Goal: Information Seeking & Learning: Learn about a topic

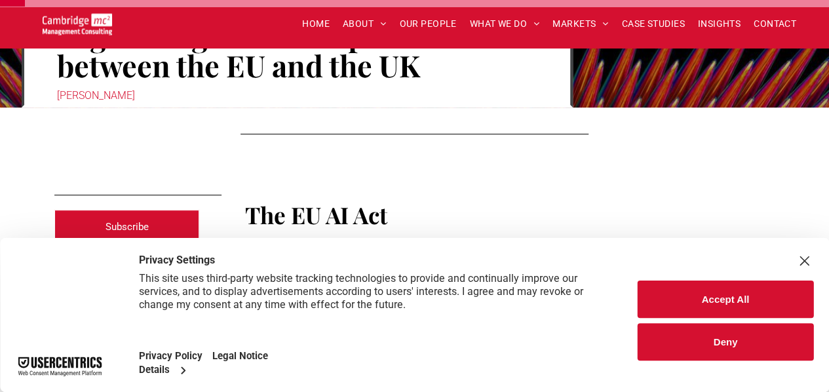
scroll to position [186, 0]
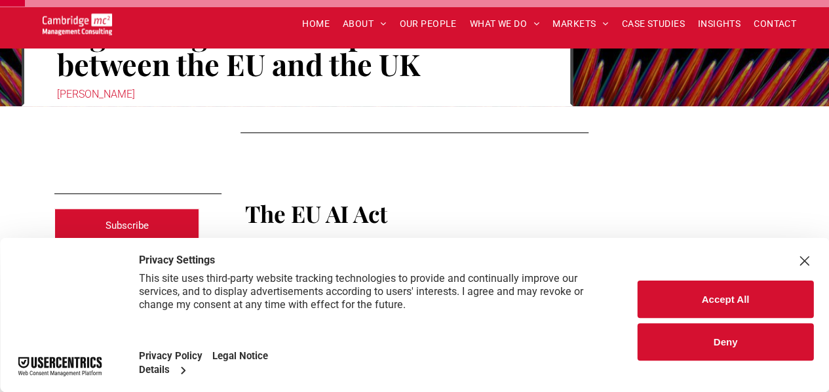
click at [726, 353] on button "Deny" at bounding box center [726, 341] width 176 height 37
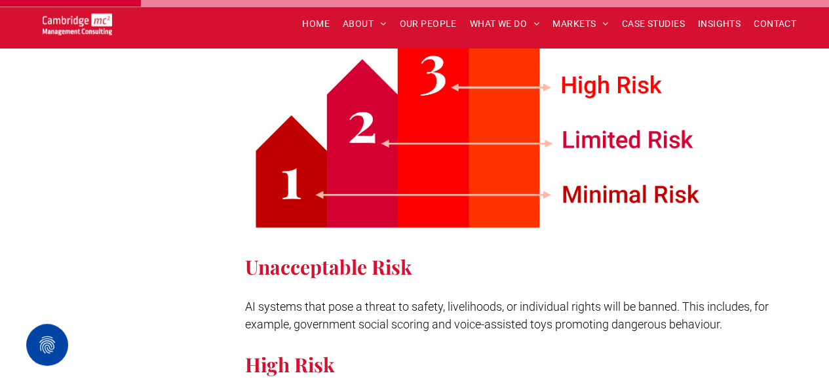
scroll to position [891, 0]
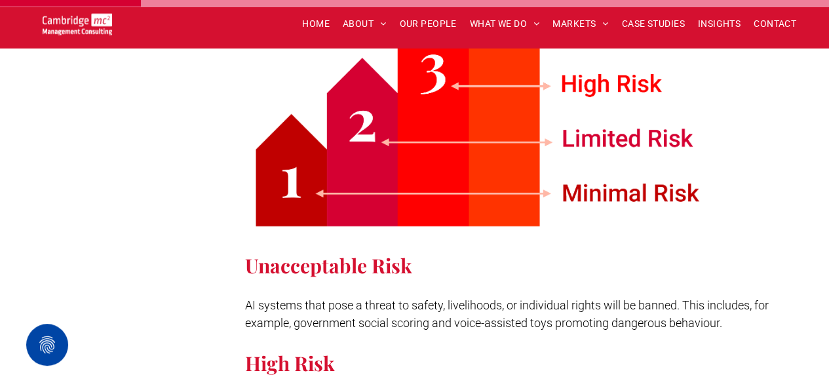
click at [455, 279] on p at bounding box center [510, 288] width 530 height 18
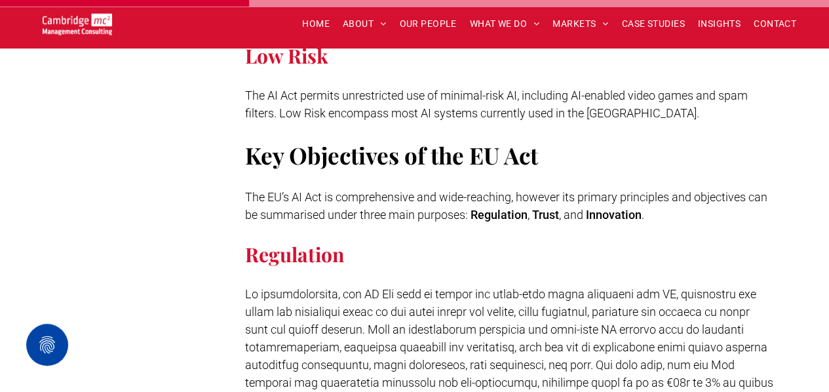
scroll to position [1570, 0]
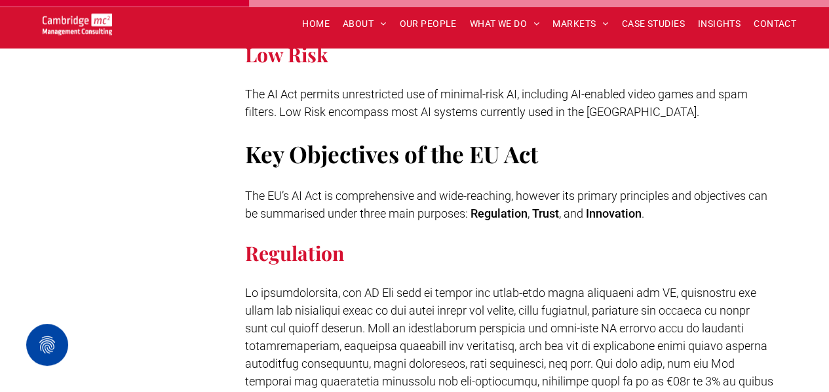
click at [434, 195] on span "The EU’s AI Act is comprehensive and wide-reaching, however its primary princip…" at bounding box center [506, 204] width 522 height 31
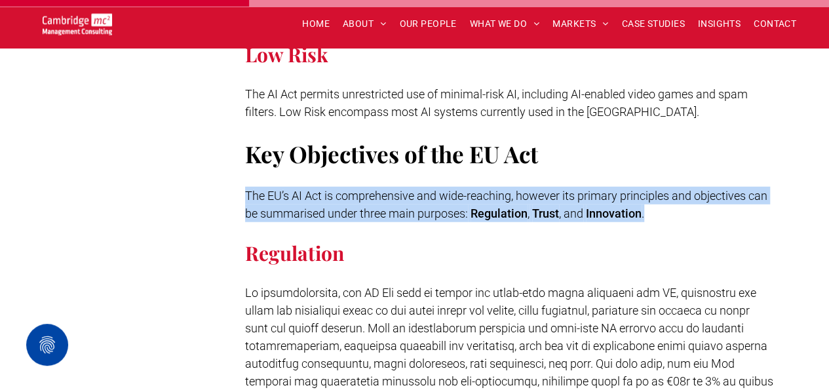
click at [434, 195] on span "The EU’s AI Act is comprehensive and wide-reaching, however its primary princip…" at bounding box center [506, 204] width 522 height 31
click at [433, 193] on span "The EU’s AI Act is comprehensive and wide-reaching, however its primary princip…" at bounding box center [506, 204] width 522 height 31
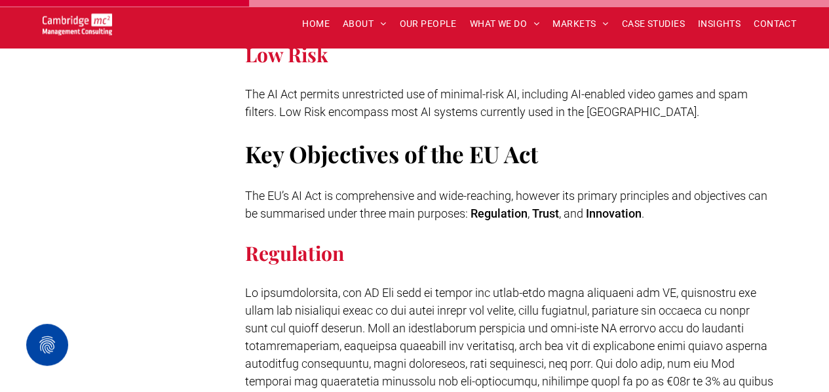
click at [433, 193] on span "The EU’s AI Act is comprehensive and wide-reaching, however its primary princip…" at bounding box center [506, 204] width 522 height 31
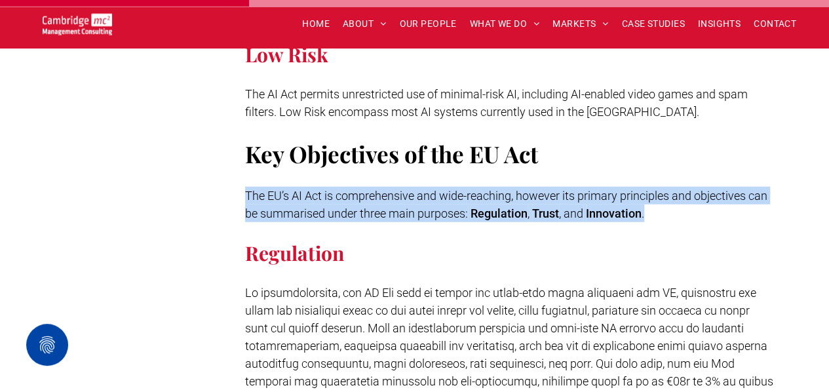
click at [433, 193] on span "The EU’s AI Act is comprehensive and wide-reaching, however its primary princip…" at bounding box center [506, 204] width 522 height 31
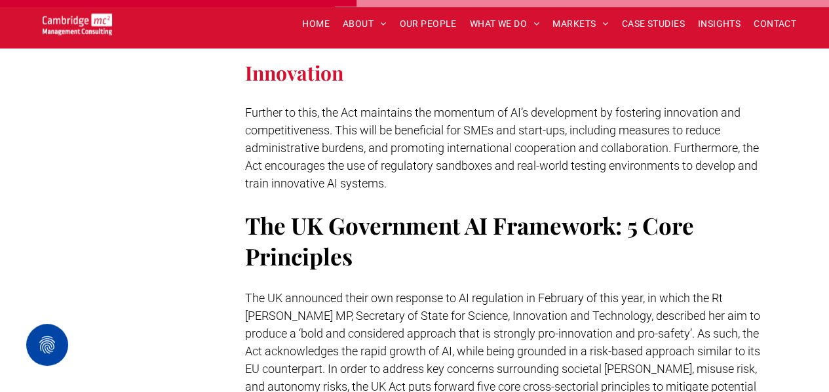
scroll to position [2209, 0]
click at [368, 292] on span "The UK announced their own response to AI regulation in February of this year, …" at bounding box center [502, 352] width 515 height 120
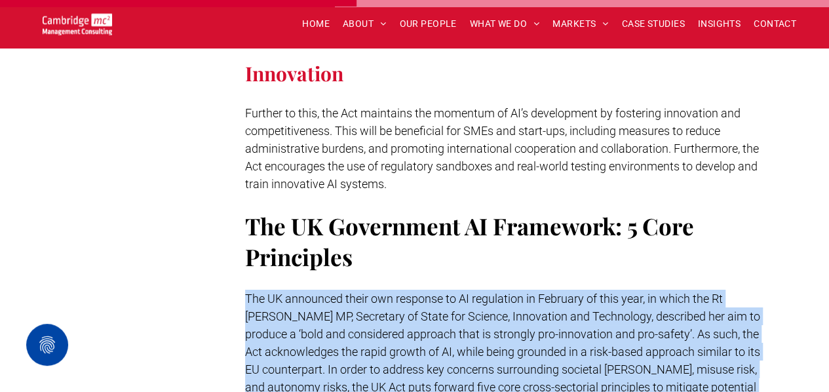
click at [368, 292] on span "The UK announced their own response to AI regulation in February of this year, …" at bounding box center [502, 352] width 515 height 120
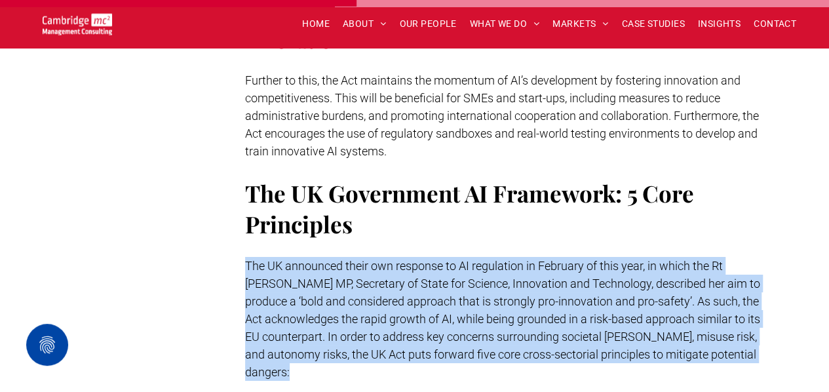
click at [373, 284] on span "The UK announced their own response to AI regulation in February of this year, …" at bounding box center [502, 319] width 515 height 120
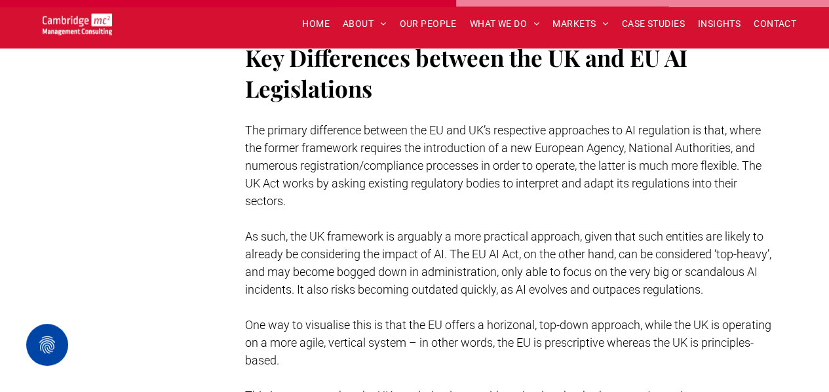
scroll to position [2847, 0]
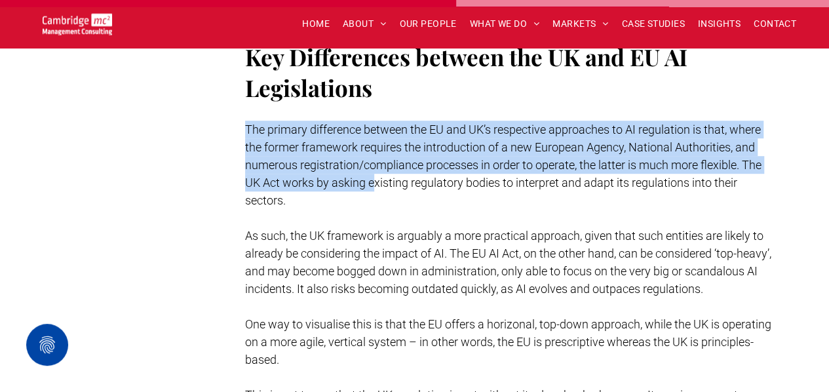
drag, startPoint x: 246, startPoint y: 106, endPoint x: 374, endPoint y: 165, distance: 140.8
click at [374, 165] on span "The primary difference between the EU and UK’s respective approaches to AI regu…" at bounding box center [503, 165] width 516 height 85
drag, startPoint x: 347, startPoint y: 170, endPoint x: 267, endPoint y: 100, distance: 105.9
click at [267, 121] on p "The primary difference between the EU and UK’s respective approaches to AI regu…" at bounding box center [510, 165] width 530 height 88
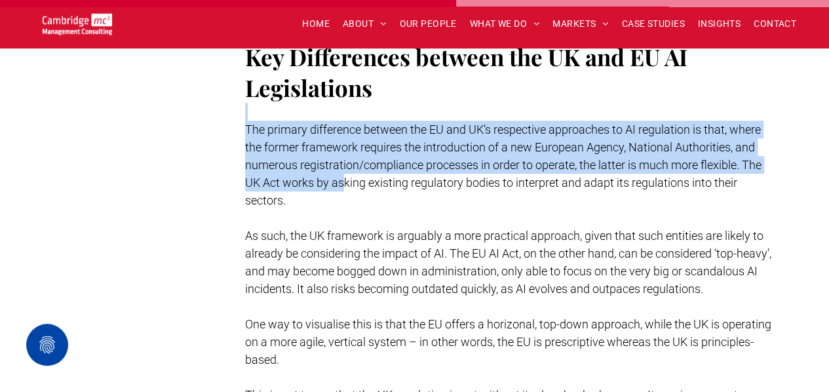
click at [267, 121] on p "The primary difference between the EU and UK’s respective approaches to AI regu…" at bounding box center [510, 165] width 530 height 88
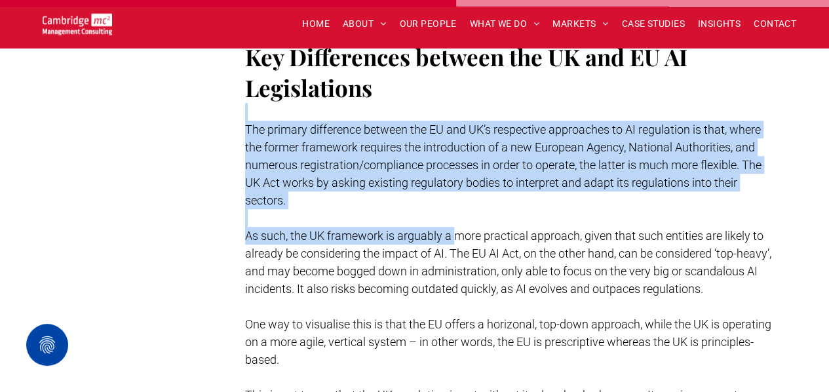
drag, startPoint x: 244, startPoint y: 99, endPoint x: 454, endPoint y: 213, distance: 238.7
click at [454, 229] on span "As such, the UK framework is arguably a more practical approach, given that suc…" at bounding box center [508, 262] width 526 height 67
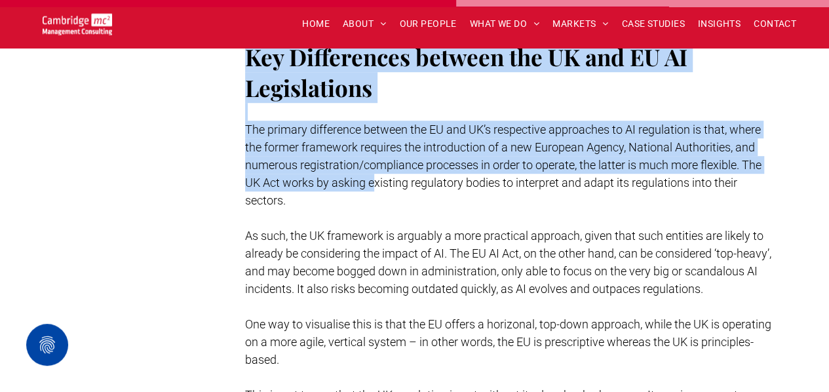
drag, startPoint x: 372, startPoint y: 165, endPoint x: 218, endPoint y: 110, distance: 163.6
click at [281, 141] on span "The primary difference between the EU and UK’s respective approaches to AI regu…" at bounding box center [503, 165] width 516 height 85
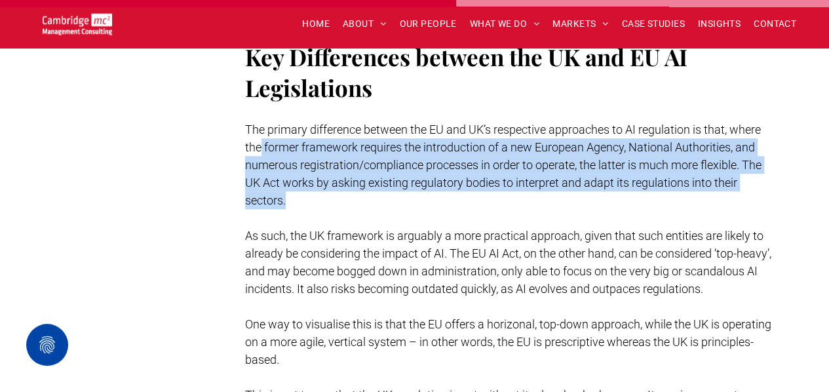
drag, startPoint x: 261, startPoint y: 133, endPoint x: 326, endPoint y: 191, distance: 87.3
click at [326, 209] on p at bounding box center [510, 218] width 530 height 18
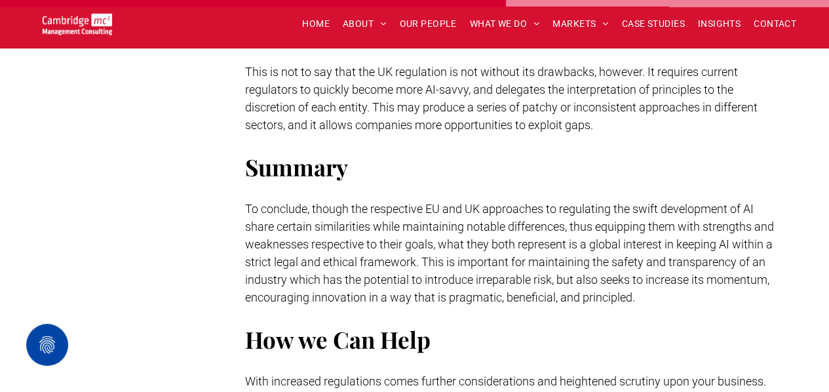
scroll to position [3169, 0]
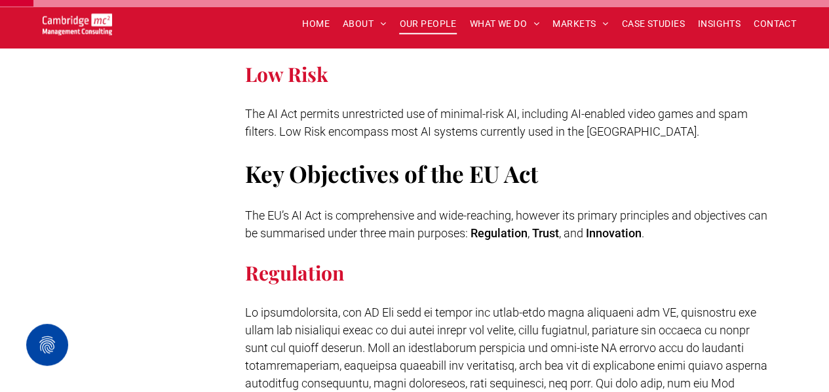
scroll to position [244, 0]
